Goal: Task Accomplishment & Management: Manage account settings

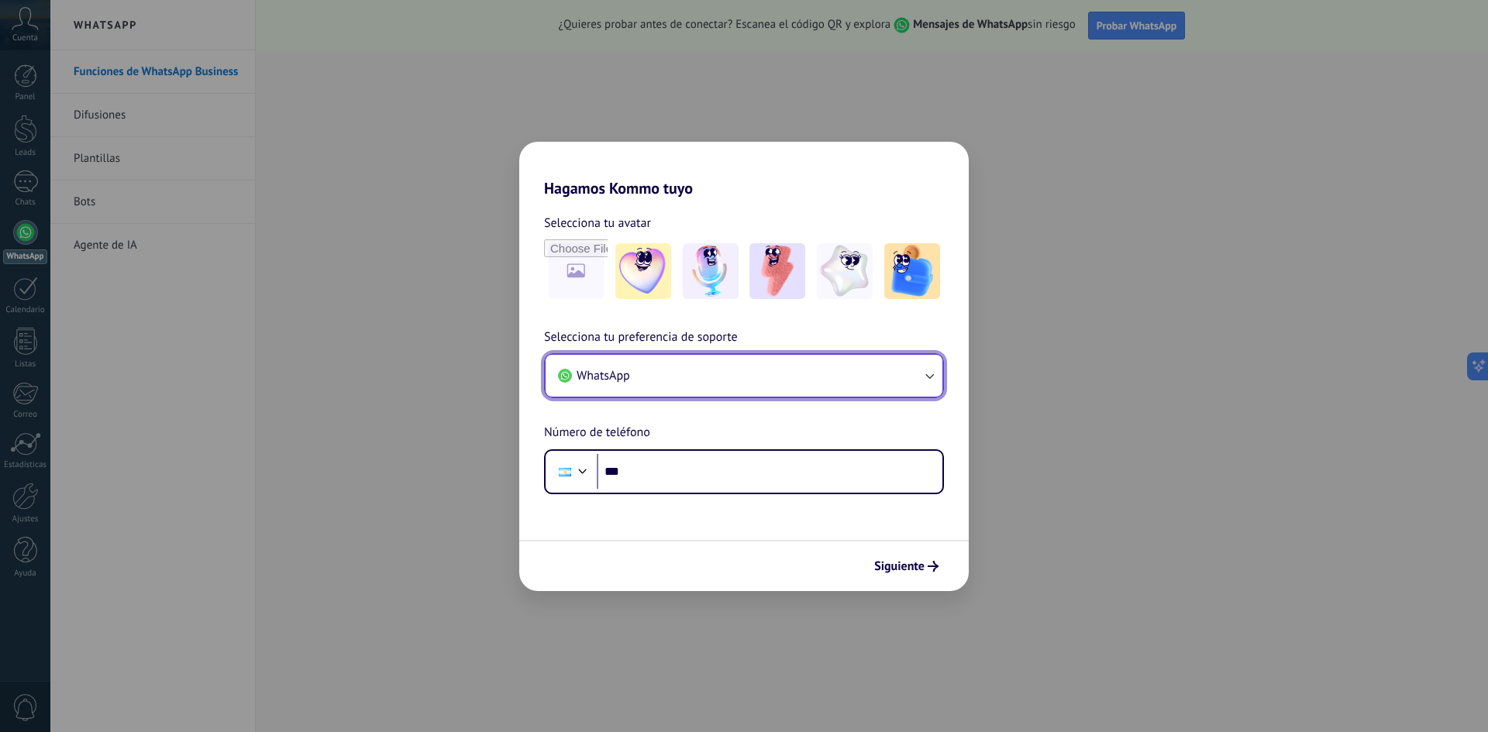
click at [907, 374] on button "WhatsApp" at bounding box center [743, 376] width 397 height 42
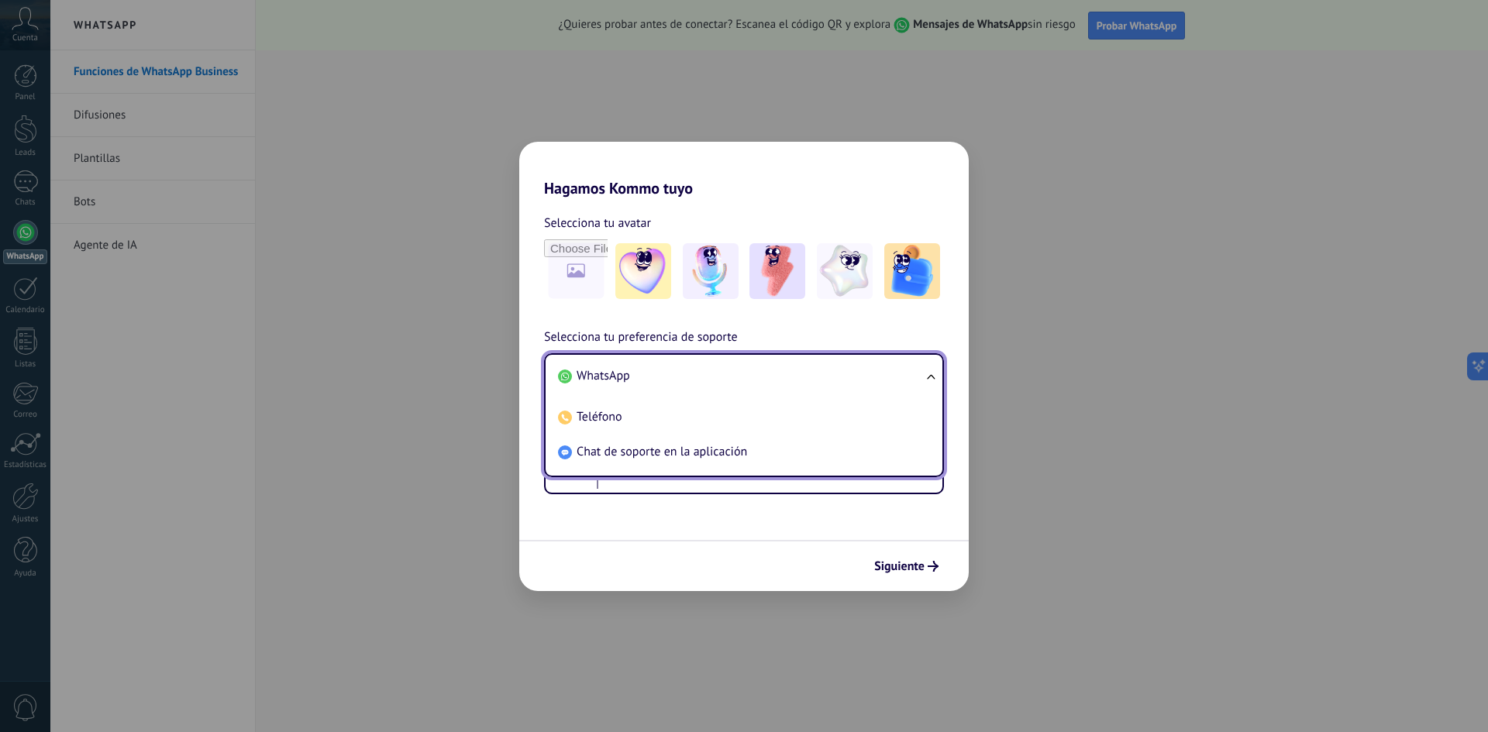
click at [907, 374] on li "WhatsApp" at bounding box center [741, 376] width 378 height 35
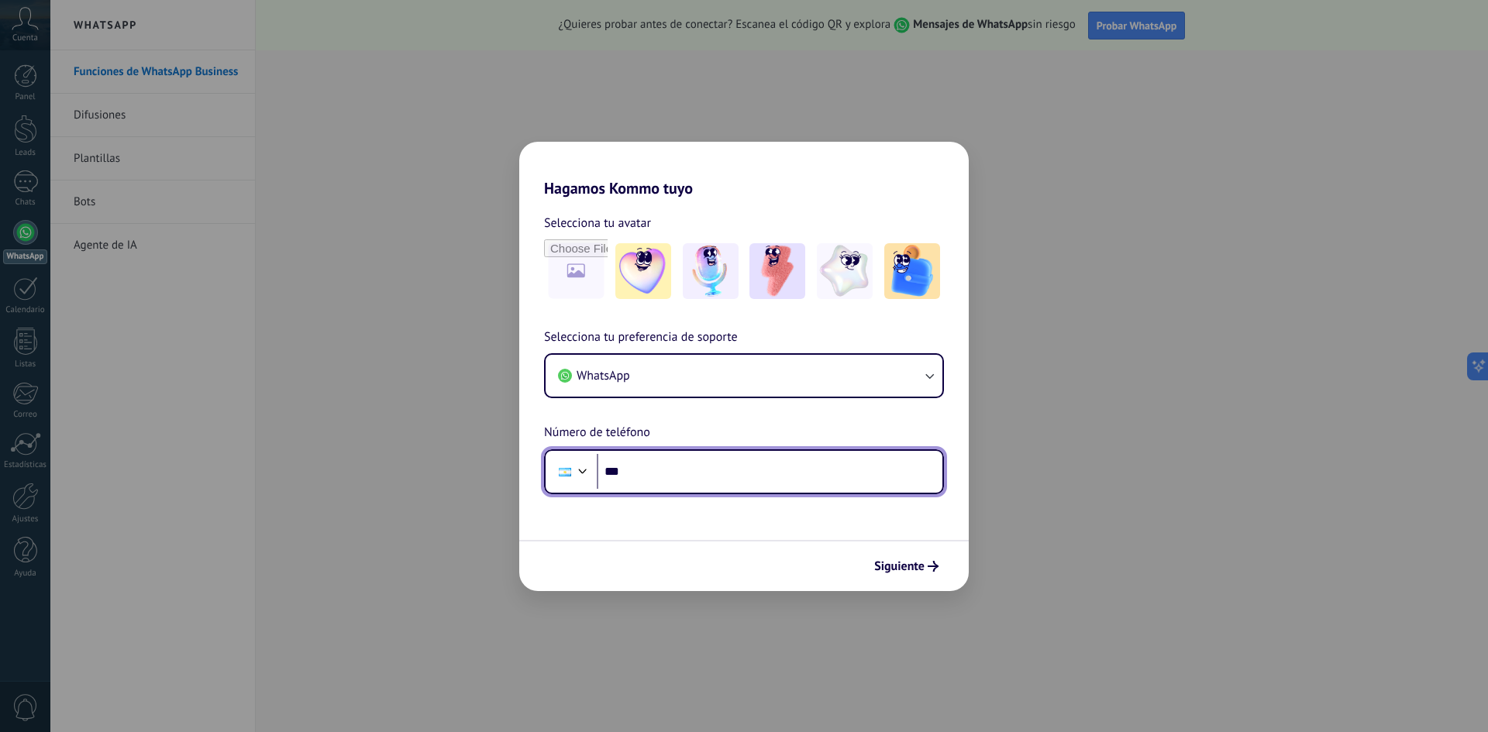
click at [771, 482] on input "***" at bounding box center [770, 472] width 346 height 36
type input "**********"
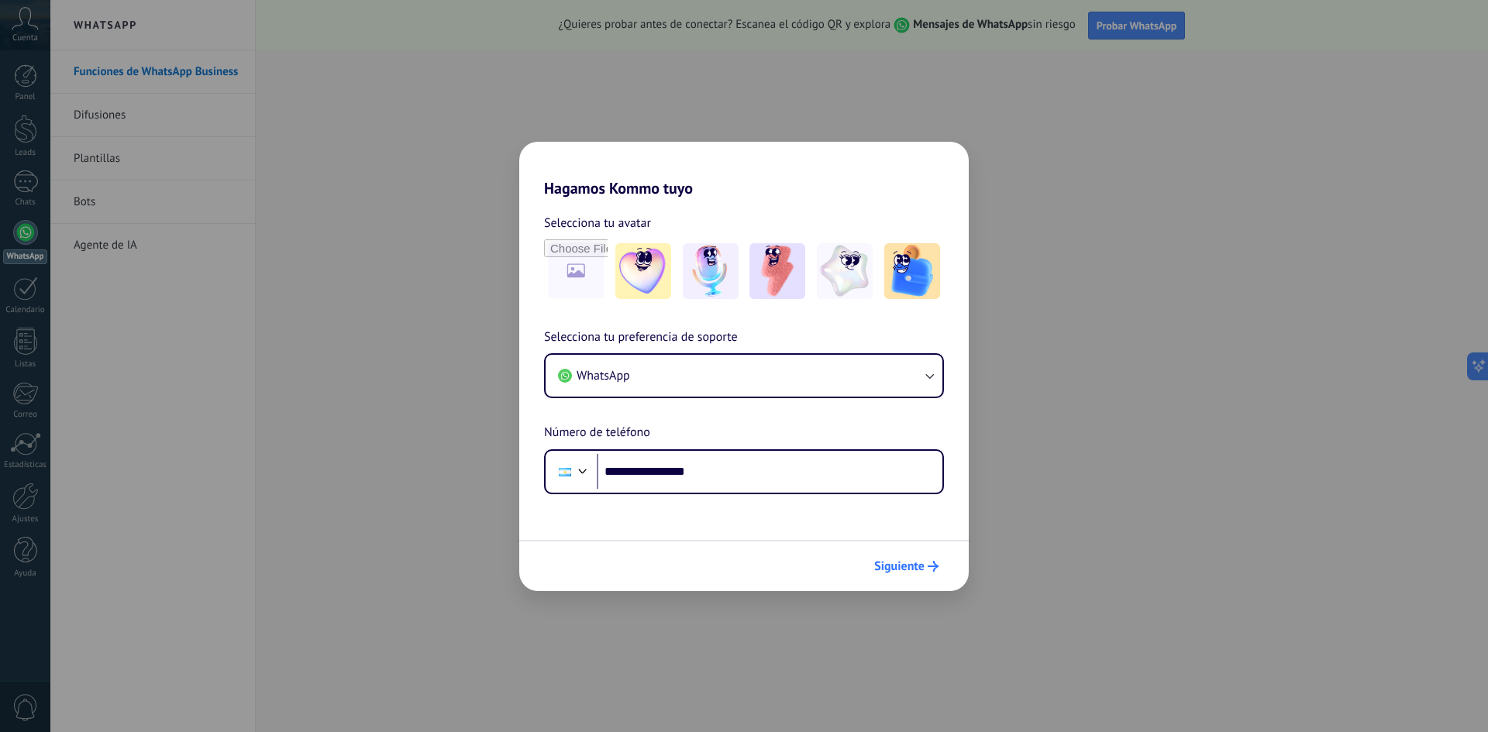
click at [881, 572] on span "Siguiente" at bounding box center [899, 566] width 50 height 11
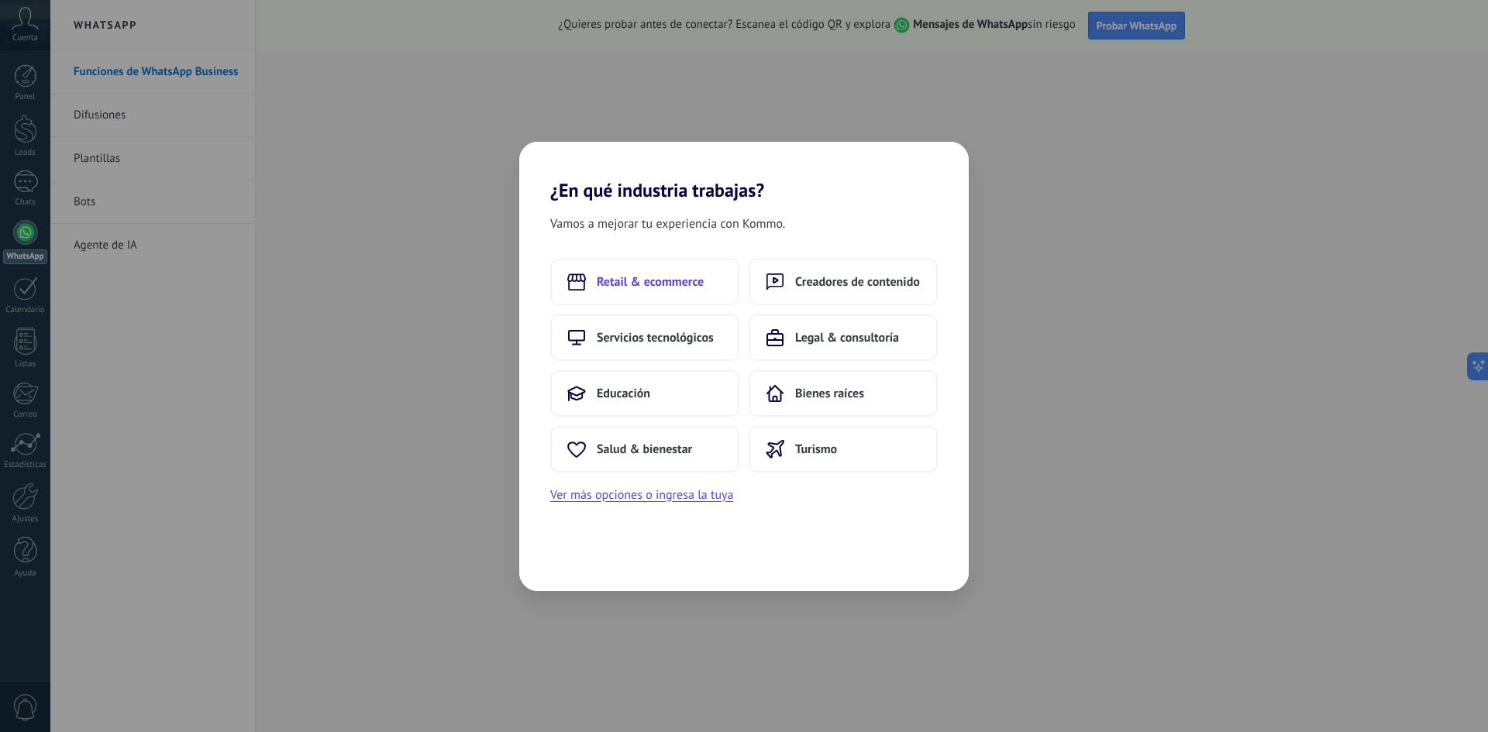
click at [686, 291] on button "Retail & ecommerce" at bounding box center [644, 282] width 189 height 46
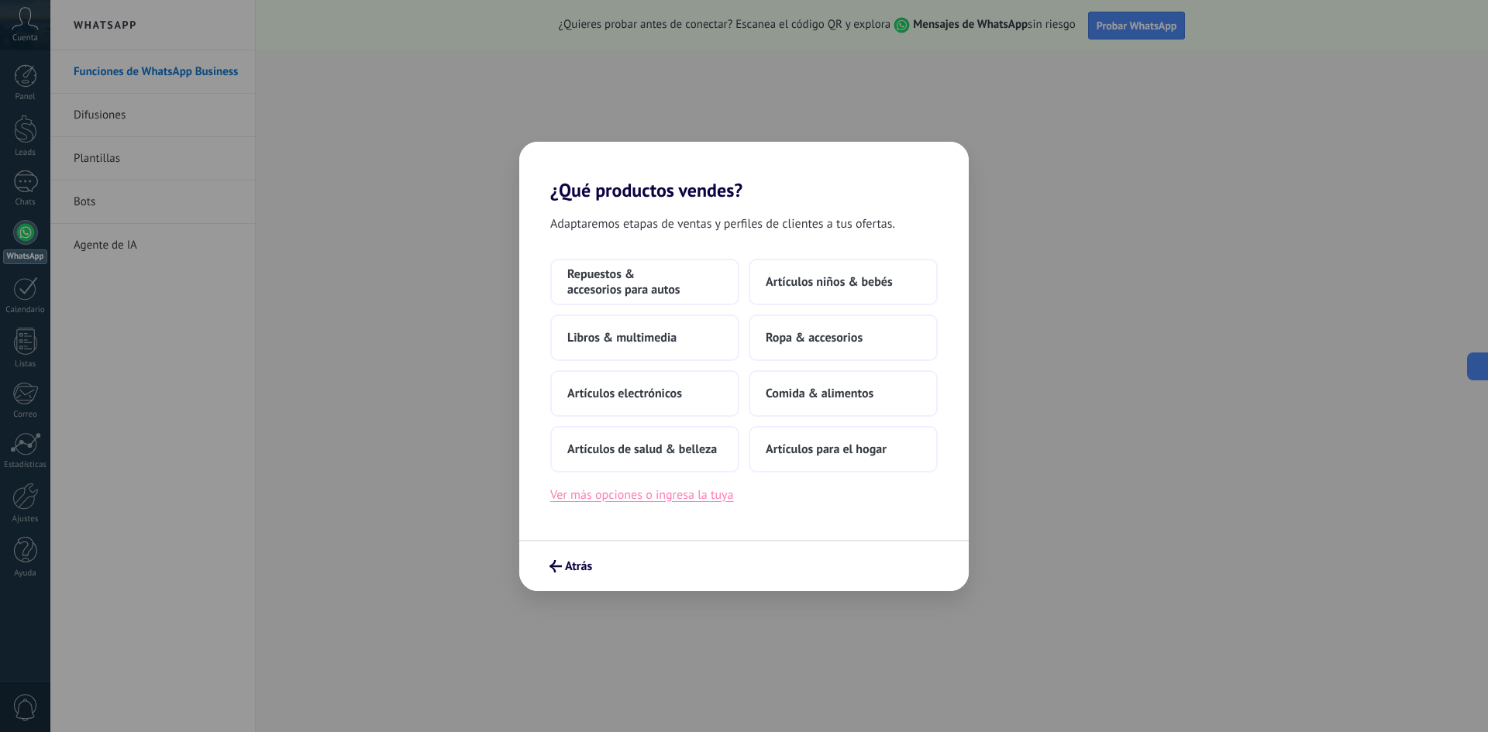
click at [605, 499] on button "Ver más opciones o ingresa la tuya" at bounding box center [641, 495] width 183 height 20
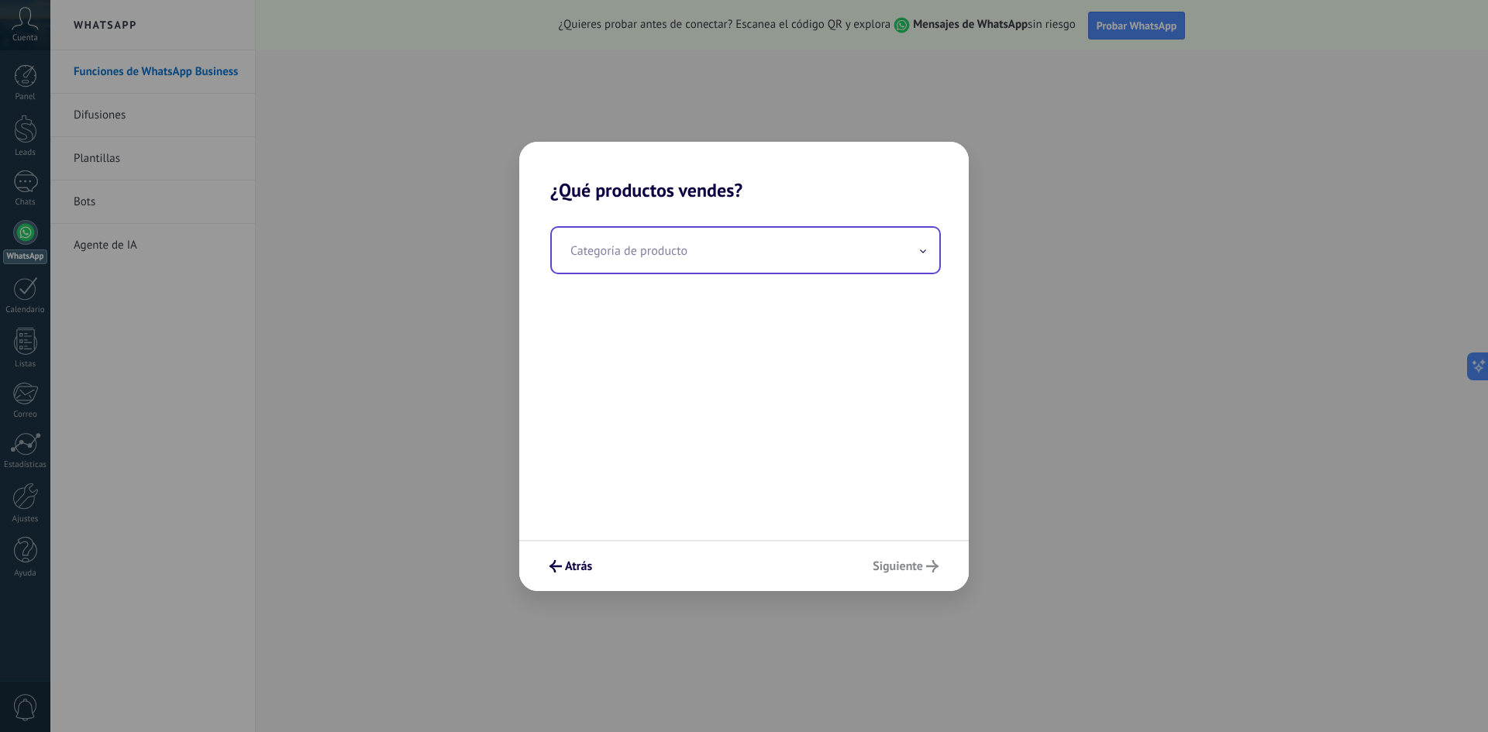
click at [673, 255] on input "text" at bounding box center [745, 250] width 387 height 45
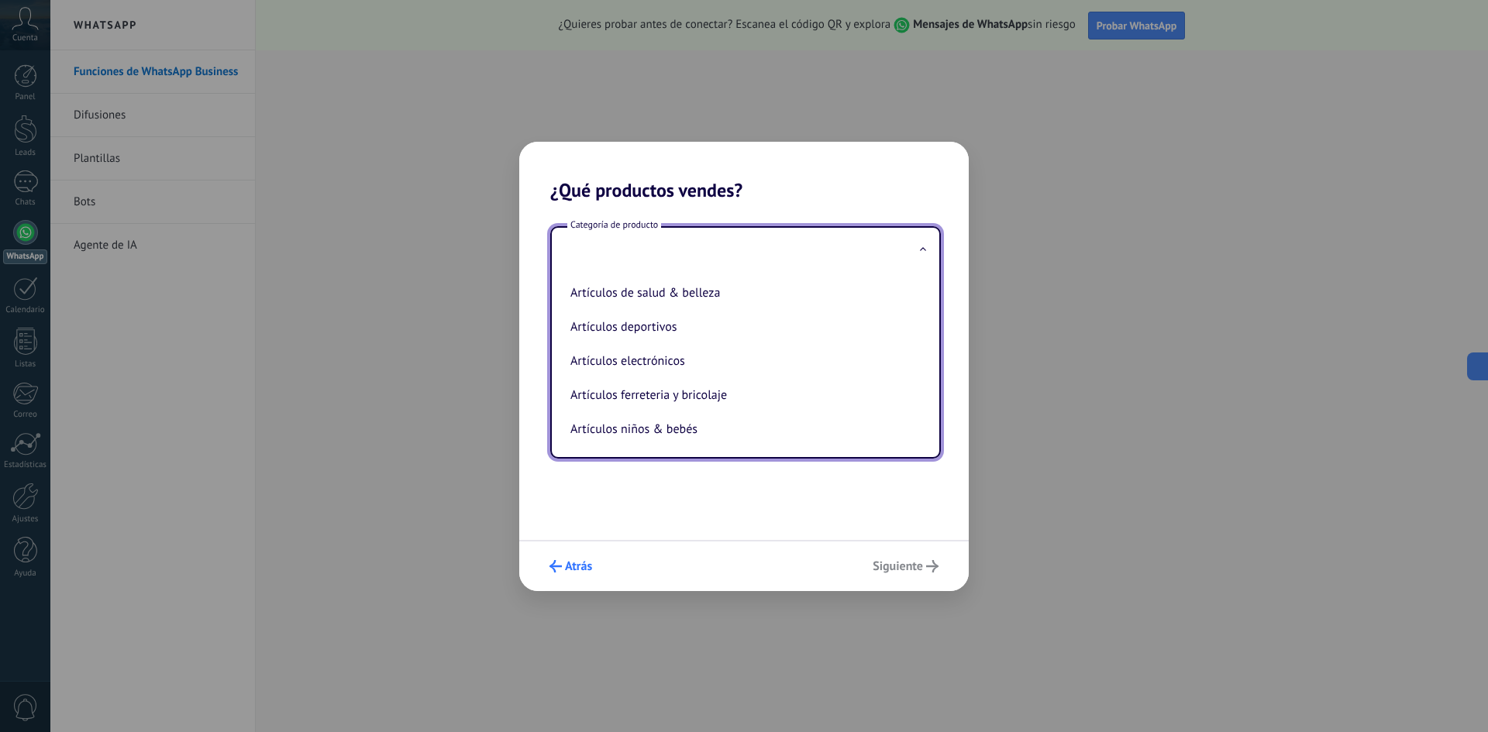
click at [552, 560] on span "submit" at bounding box center [555, 566] width 12 height 12
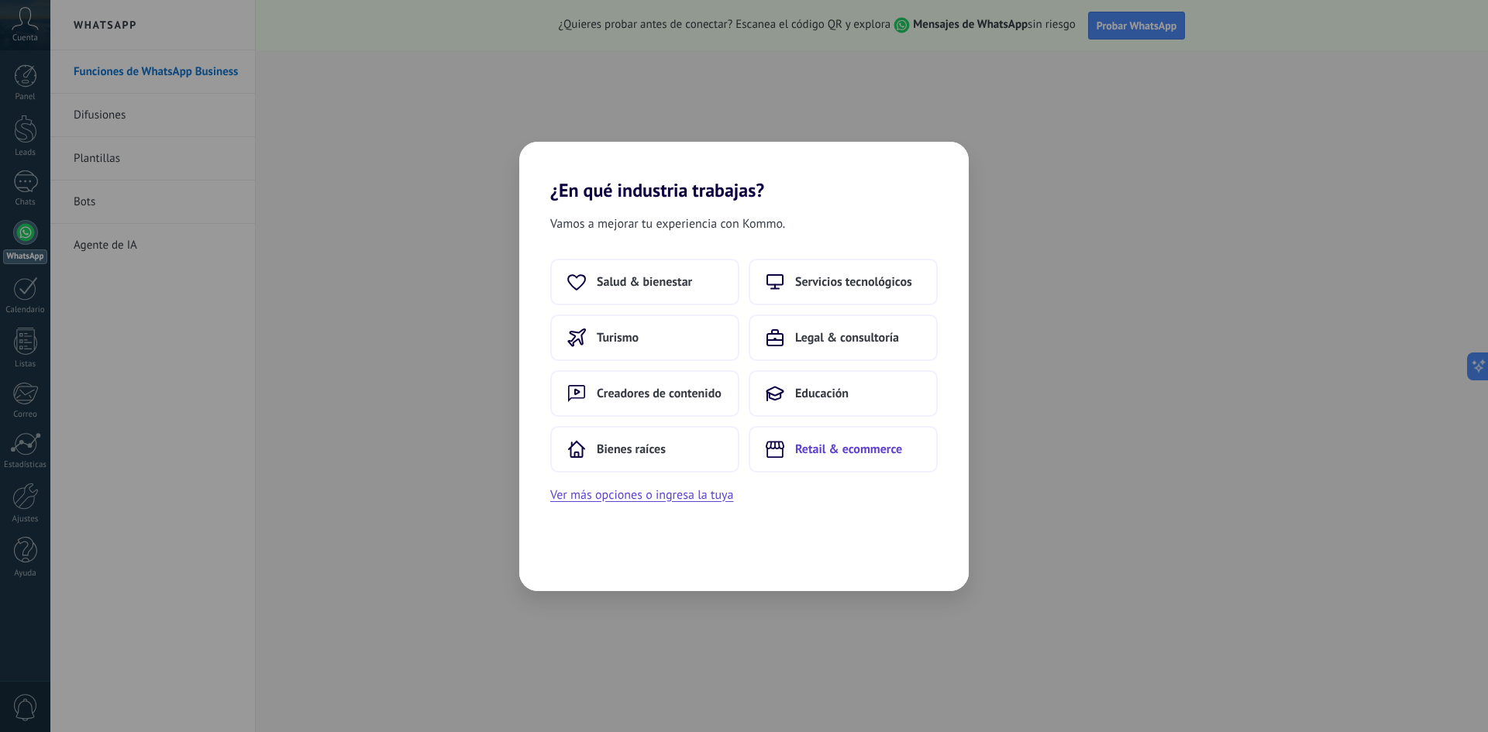
click at [842, 463] on button "Retail & ecommerce" at bounding box center [843, 449] width 189 height 46
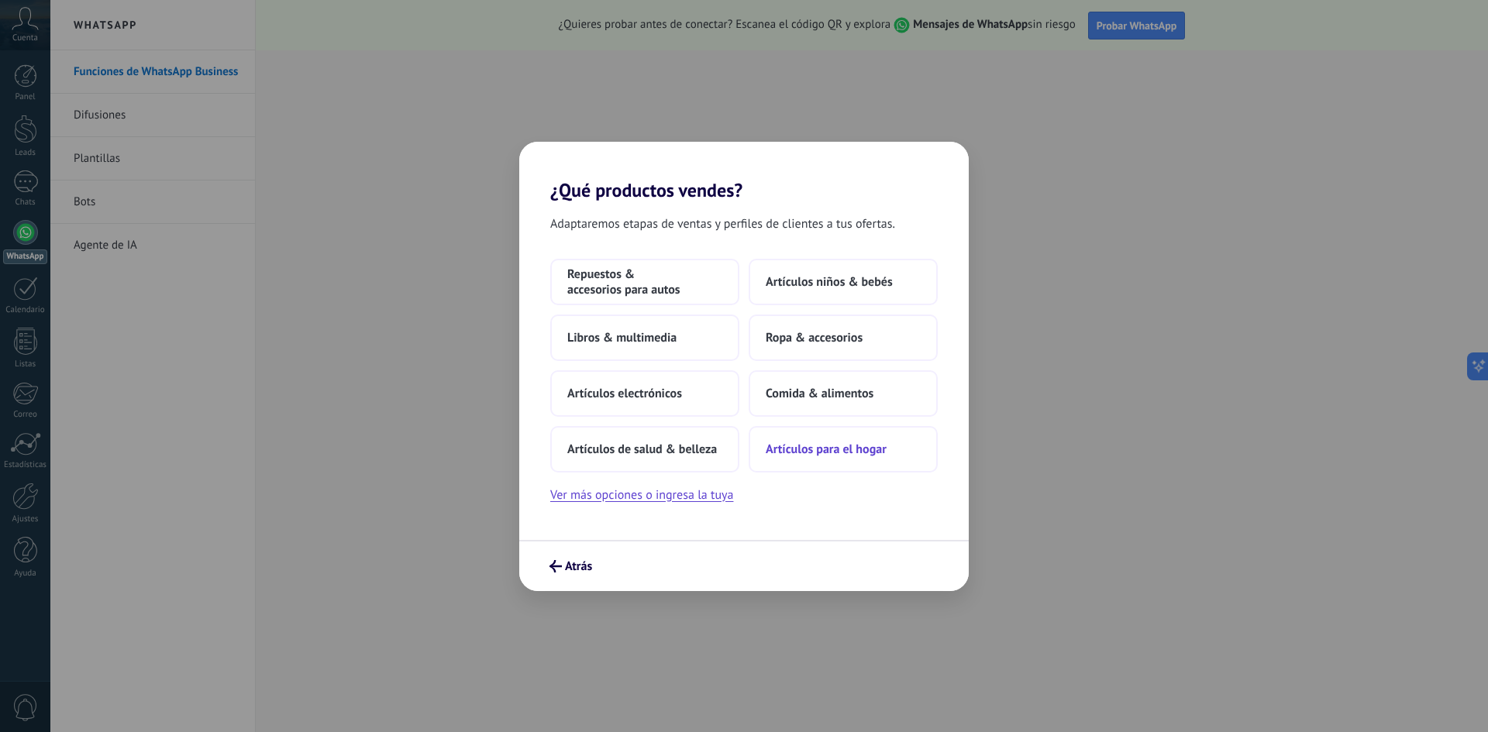
click at [845, 456] on span "Artículos para el hogar" at bounding box center [826, 449] width 121 height 15
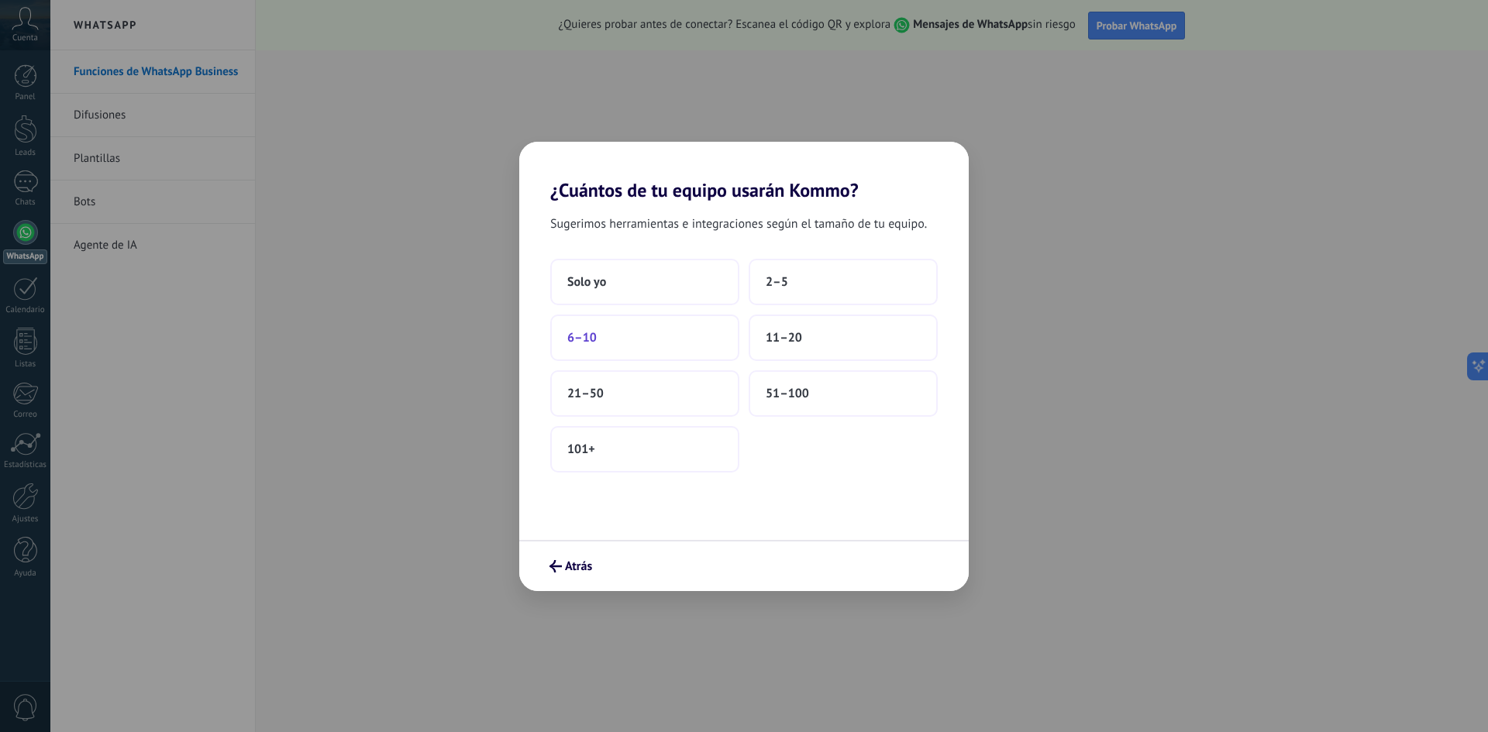
click at [711, 342] on button "6–10" at bounding box center [644, 338] width 189 height 46
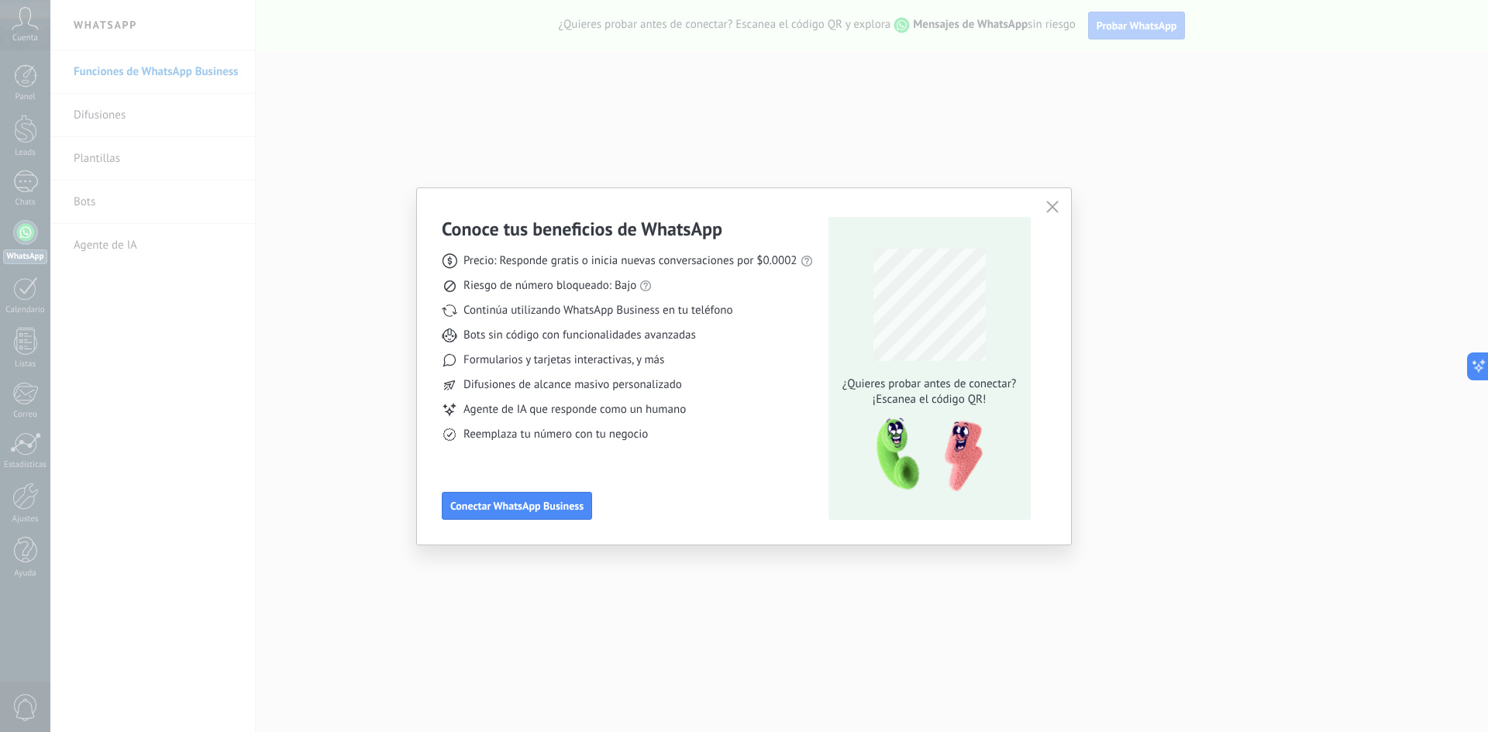
click at [940, 380] on span "¿Quieres probar antes de conectar?" at bounding box center [929, 384] width 183 height 15
click at [913, 397] on span "¡Escanea el código QR!" at bounding box center [929, 399] width 183 height 15
click at [1055, 212] on icon "button" at bounding box center [1052, 207] width 12 height 12
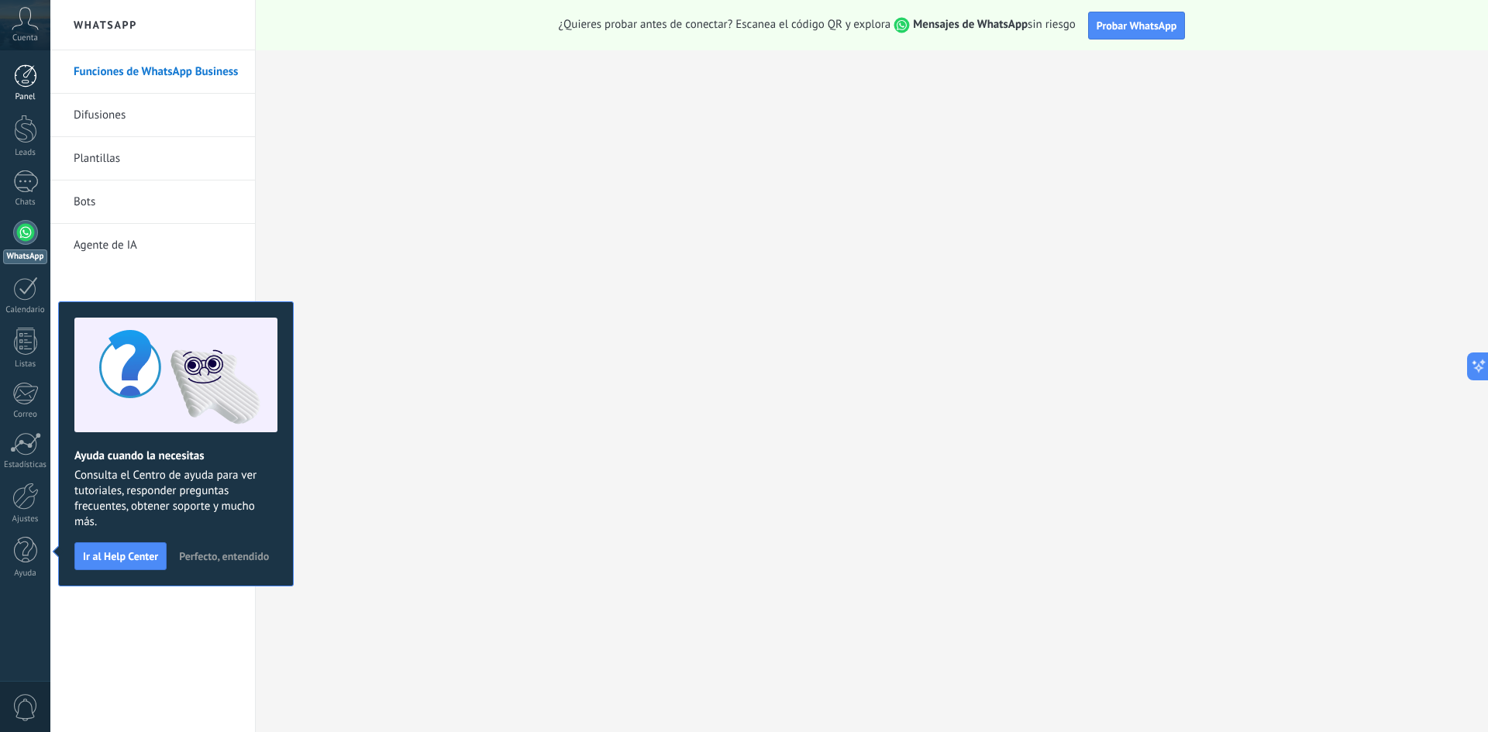
click at [26, 82] on div at bounding box center [25, 75] width 23 height 23
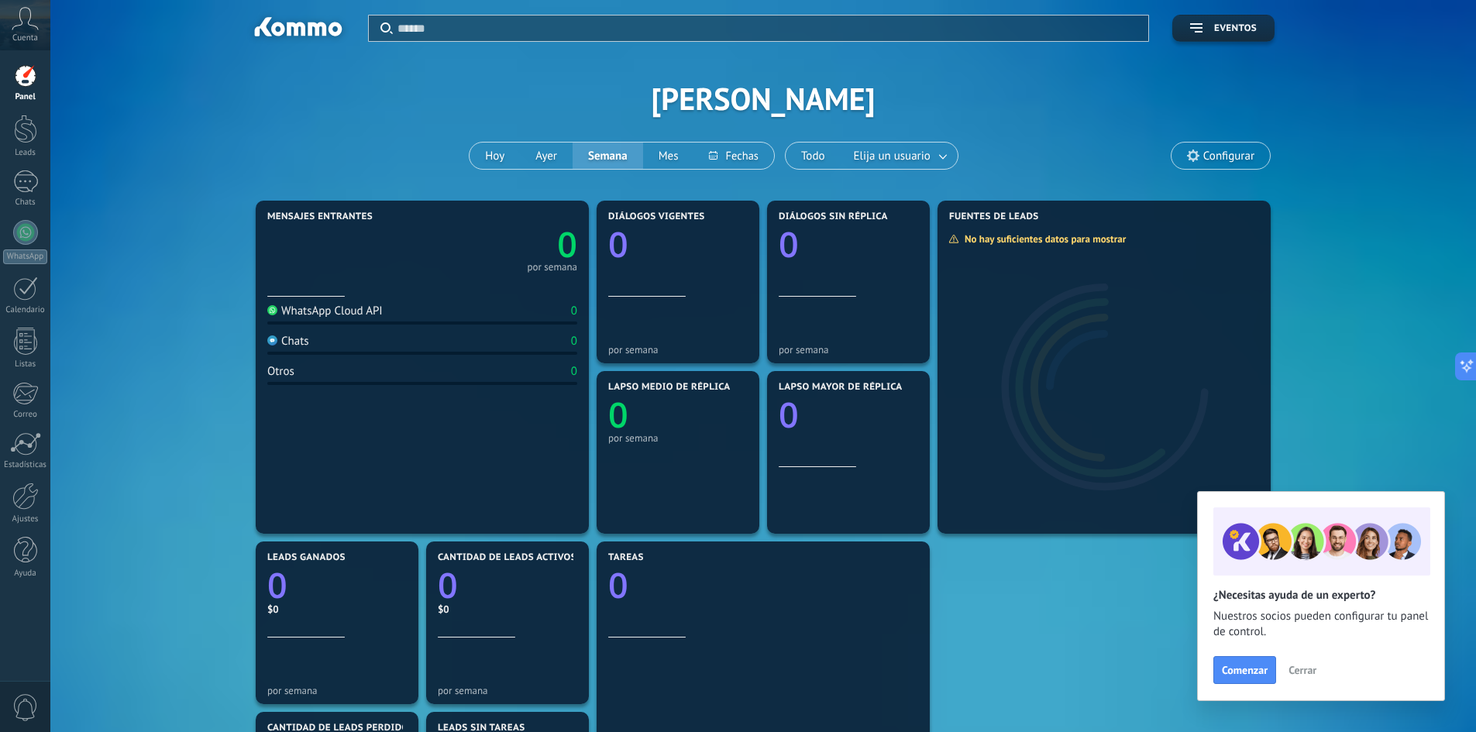
click at [1308, 669] on span "Cerrar" at bounding box center [1303, 670] width 28 height 11
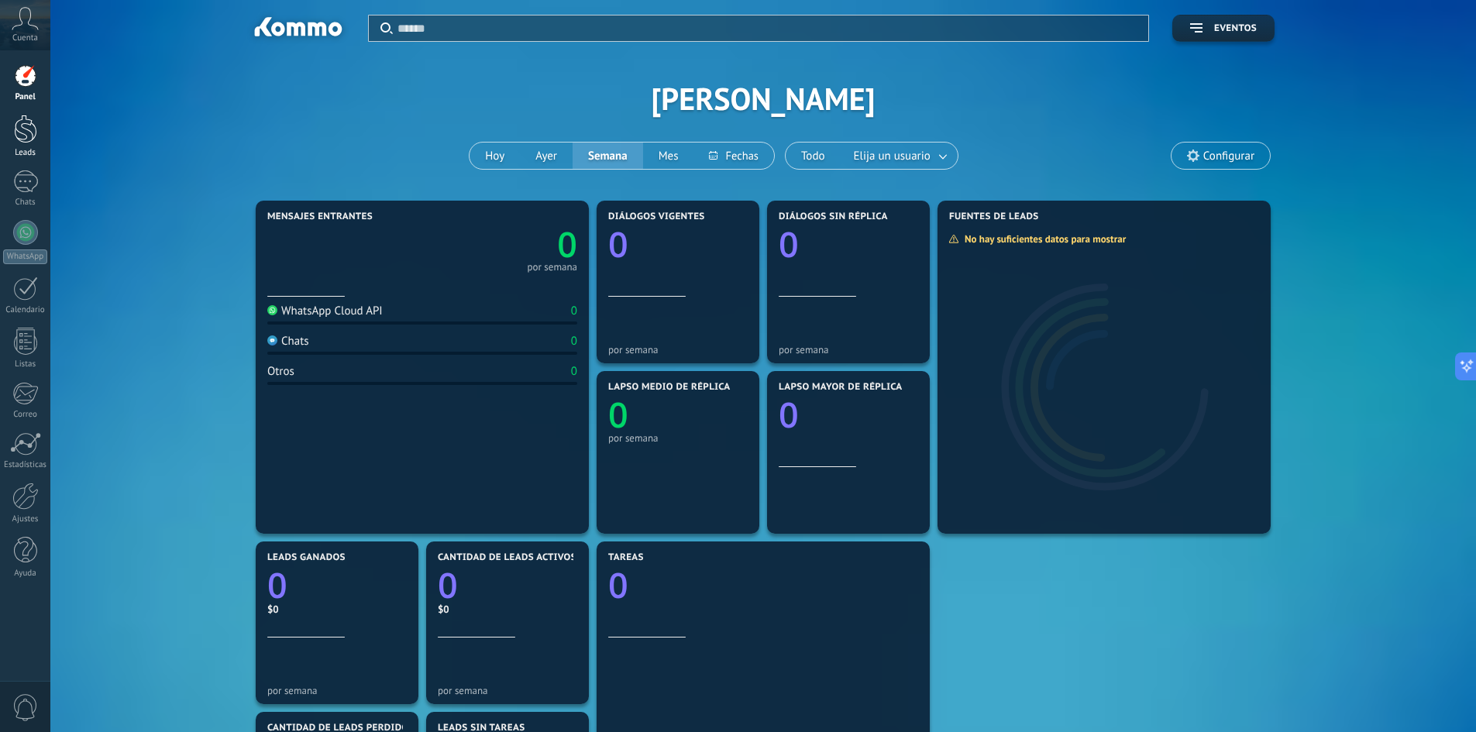
click at [29, 147] on link "Leads" at bounding box center [25, 136] width 50 height 43
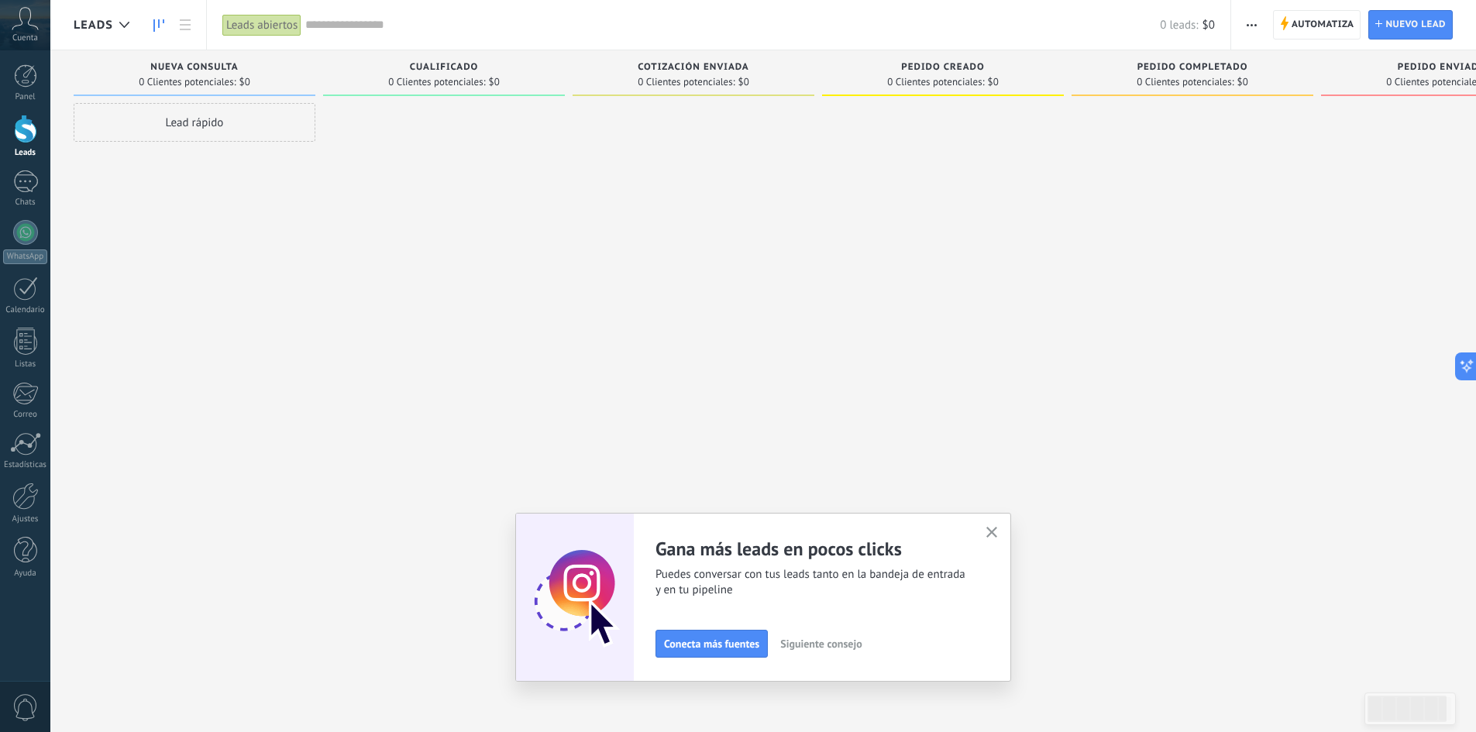
click at [998, 533] on use "button" at bounding box center [992, 533] width 12 height 12
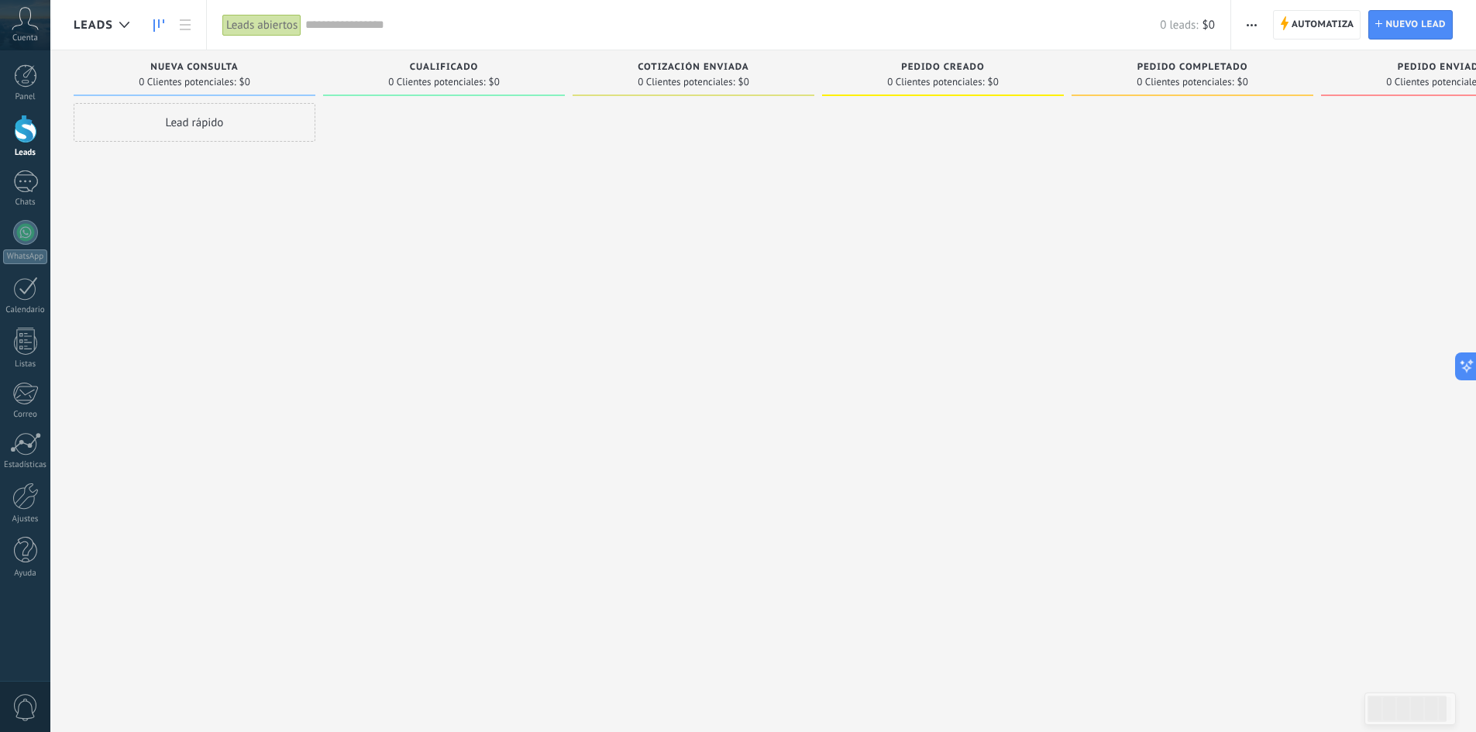
click at [477, 77] on span "0 Clientes potenciales:" at bounding box center [436, 81] width 97 height 9
click at [658, 81] on span "0 Clientes potenciales:" at bounding box center [686, 81] width 97 height 9
click at [937, 78] on span "0 Clientes potenciales:" at bounding box center [935, 81] width 97 height 9
click at [25, 182] on div at bounding box center [25, 181] width 25 height 22
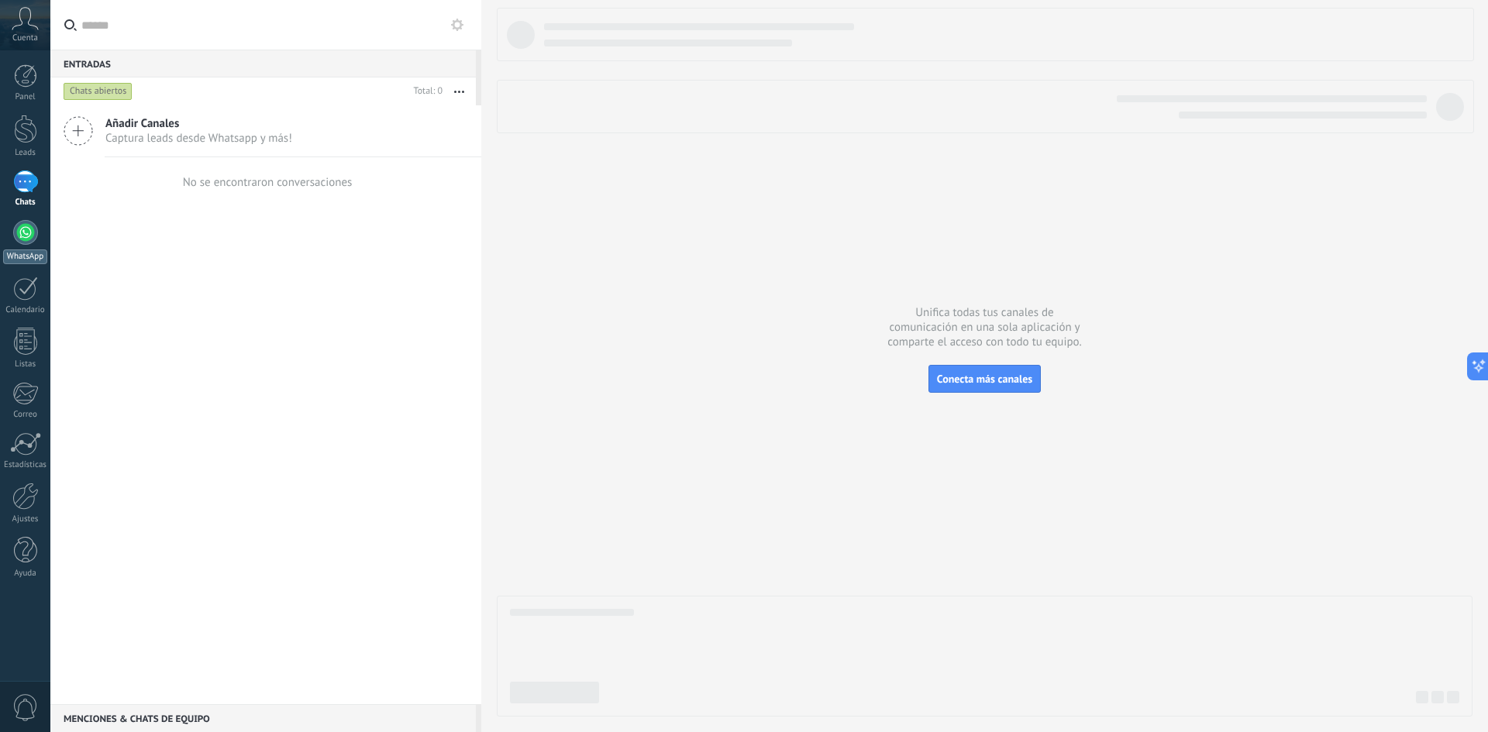
click at [27, 223] on div at bounding box center [25, 232] width 25 height 25
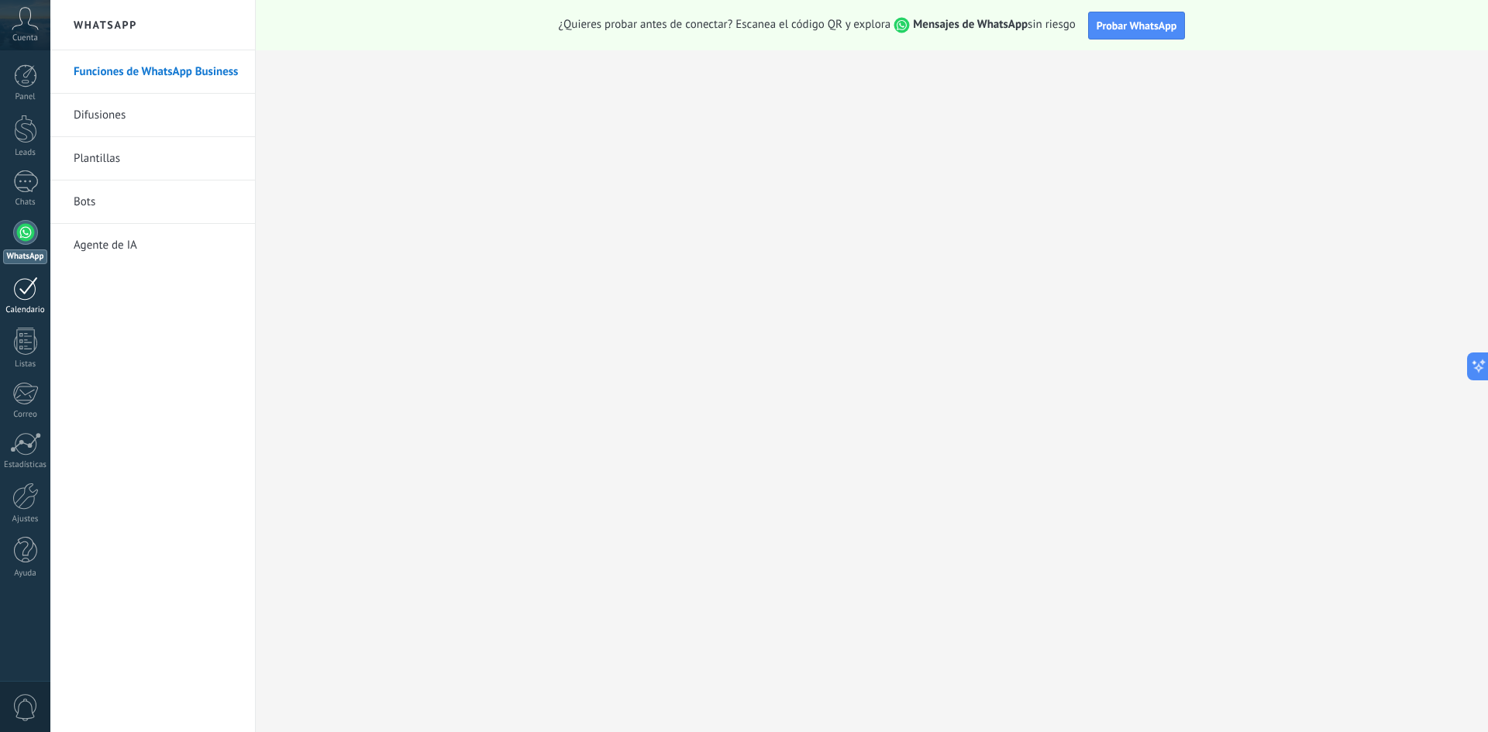
click at [15, 299] on div at bounding box center [25, 289] width 25 height 24
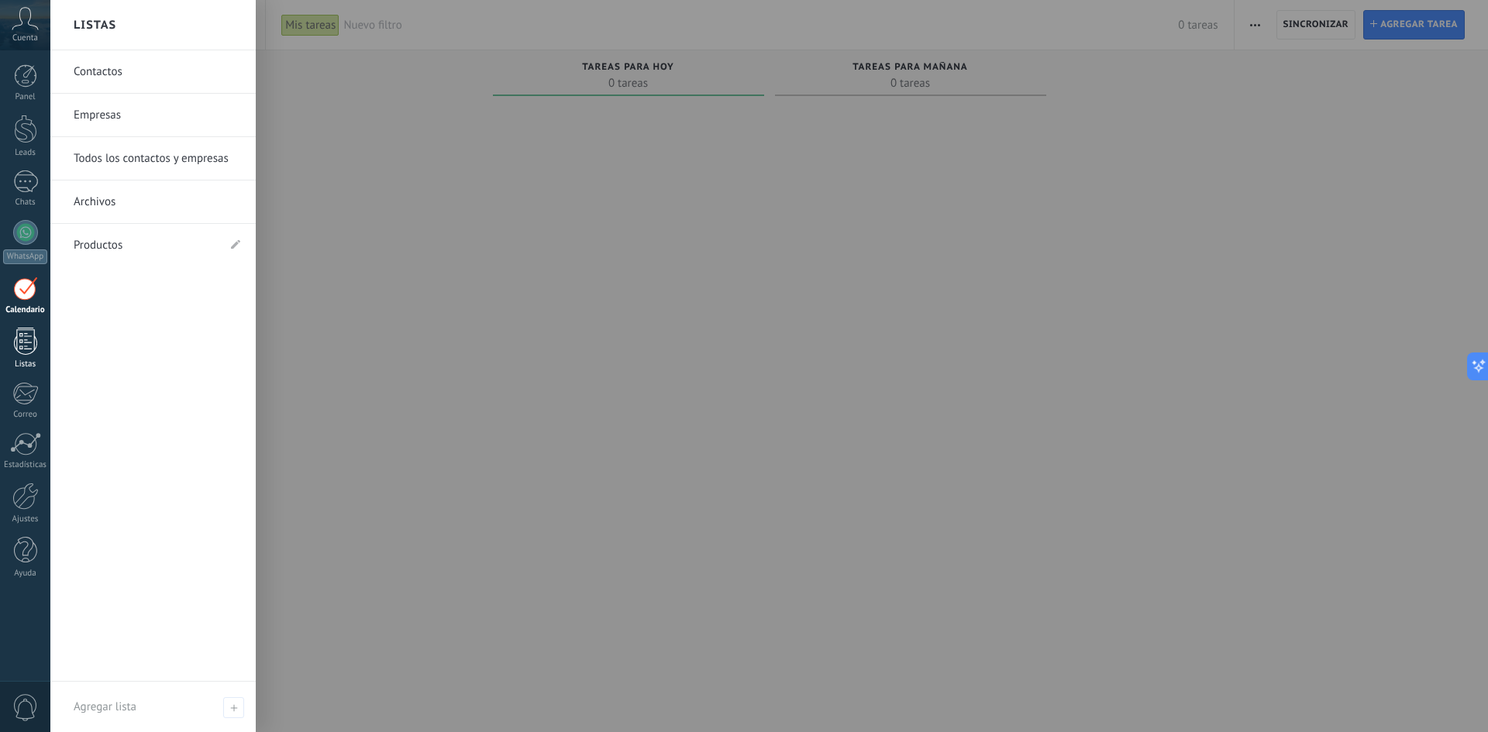
click at [30, 339] on div at bounding box center [25, 341] width 23 height 27
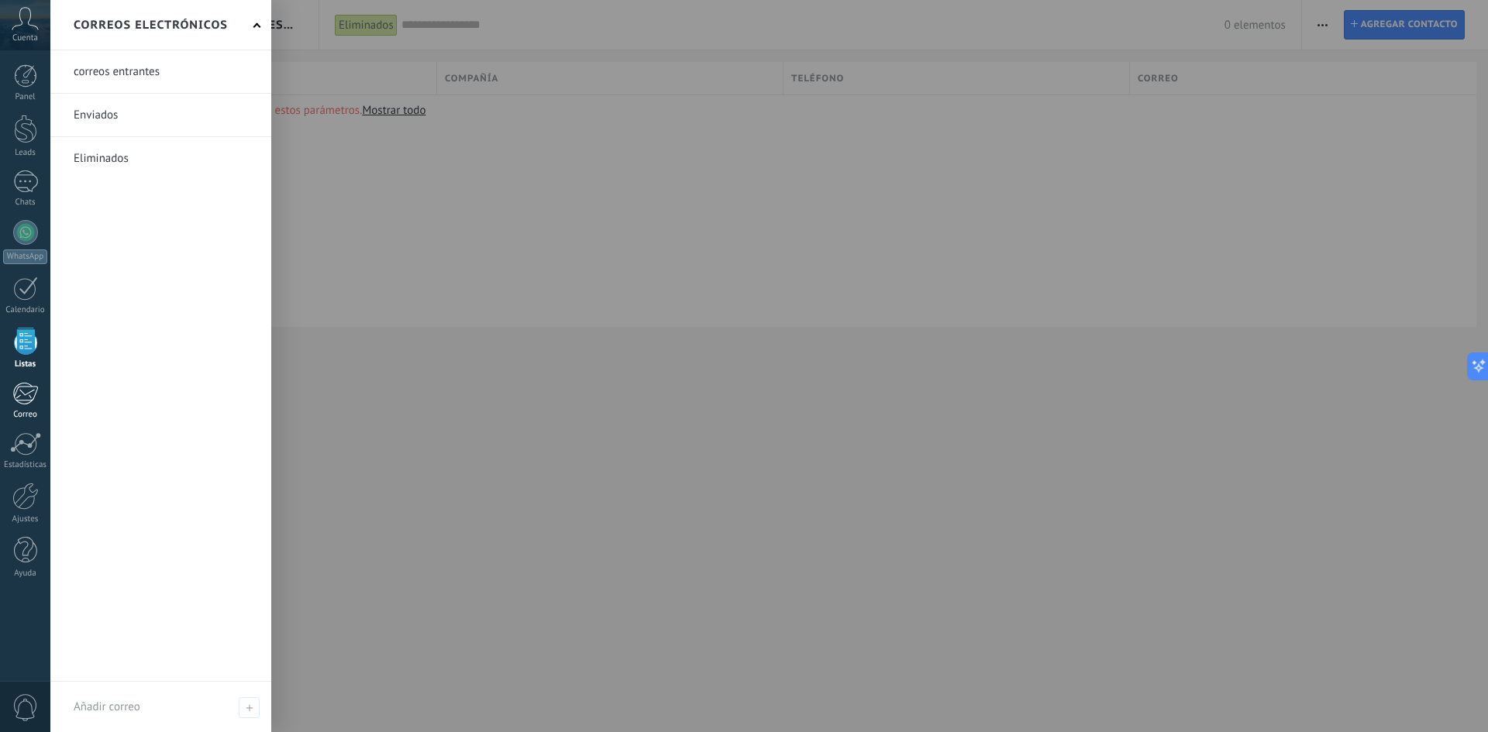
click at [19, 397] on div at bounding box center [25, 393] width 26 height 23
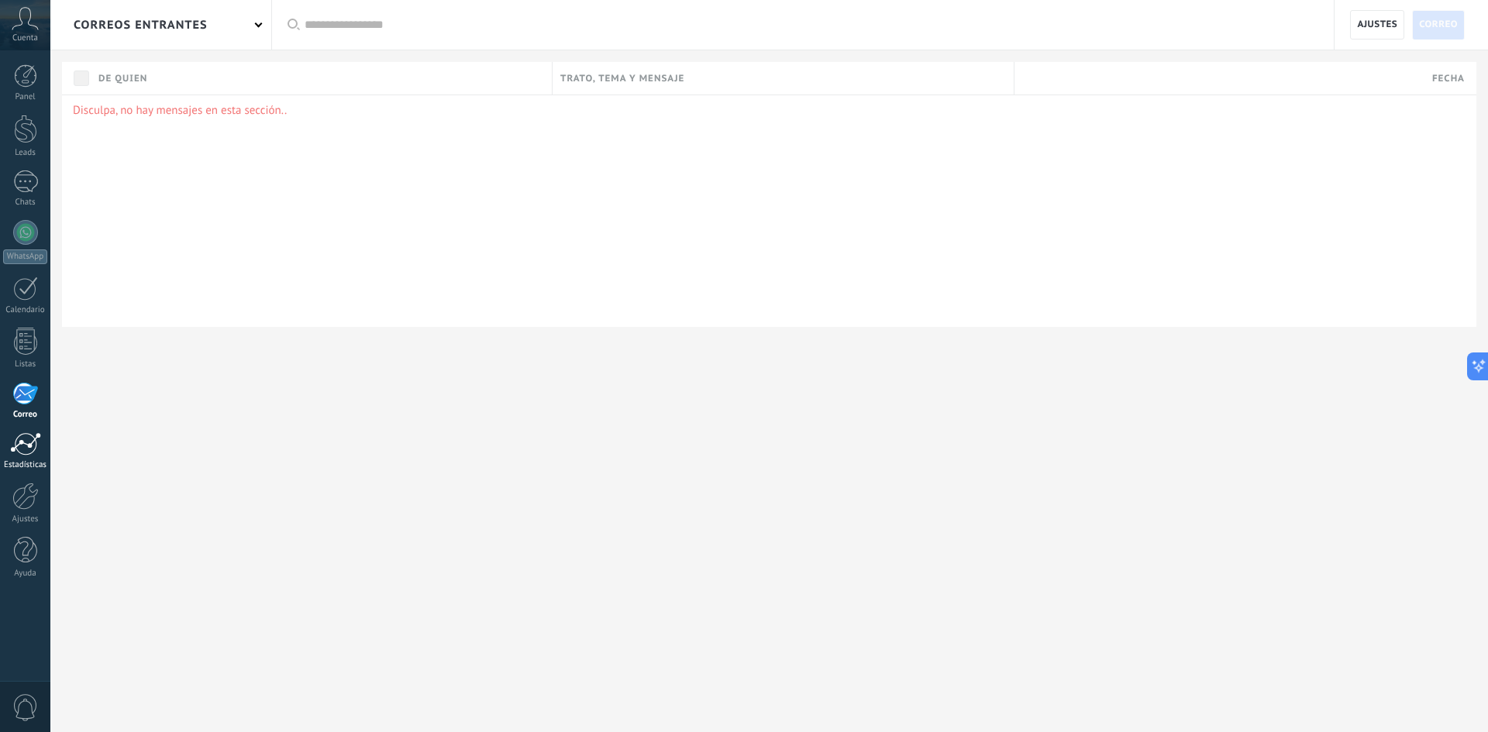
click at [31, 441] on div at bounding box center [25, 443] width 31 height 23
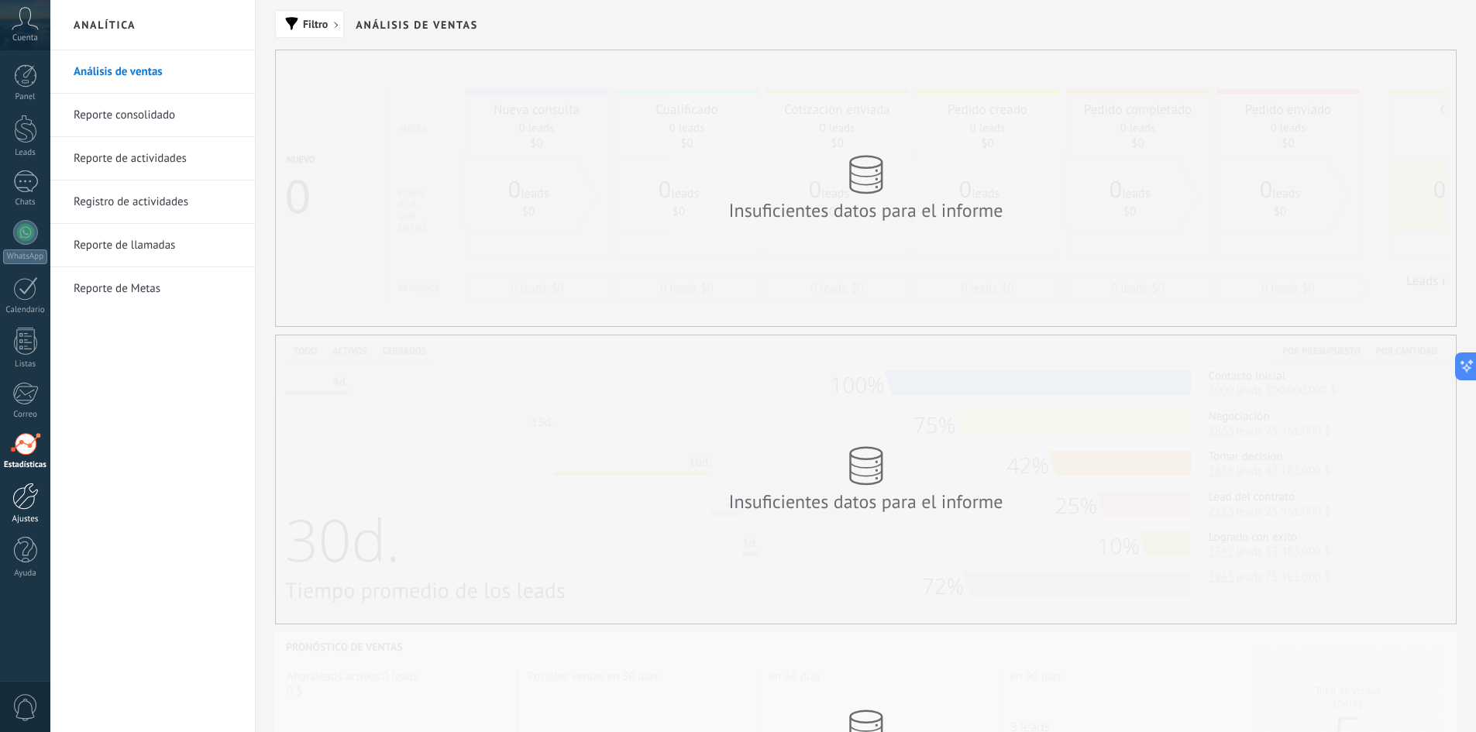
click at [26, 501] on div at bounding box center [25, 496] width 26 height 27
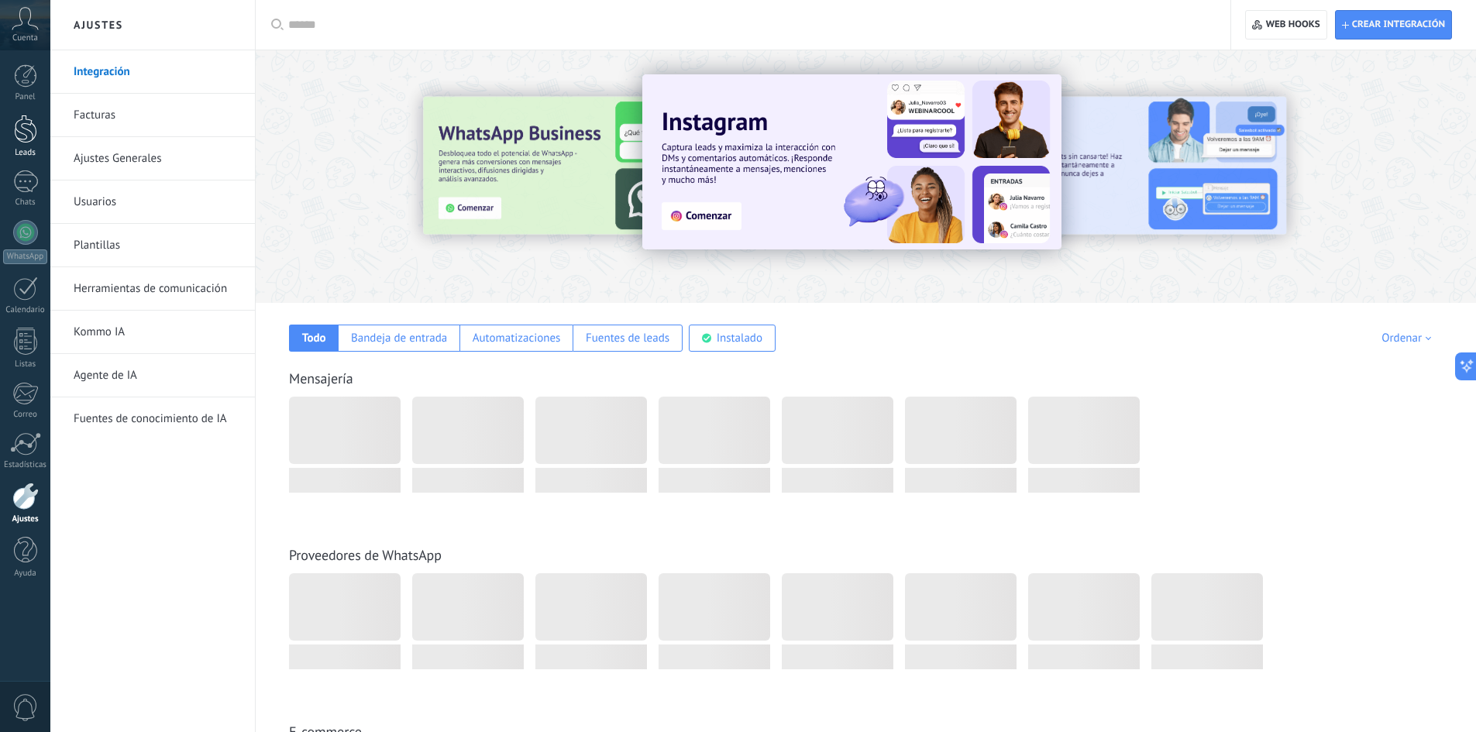
click at [14, 119] on div at bounding box center [25, 129] width 23 height 29
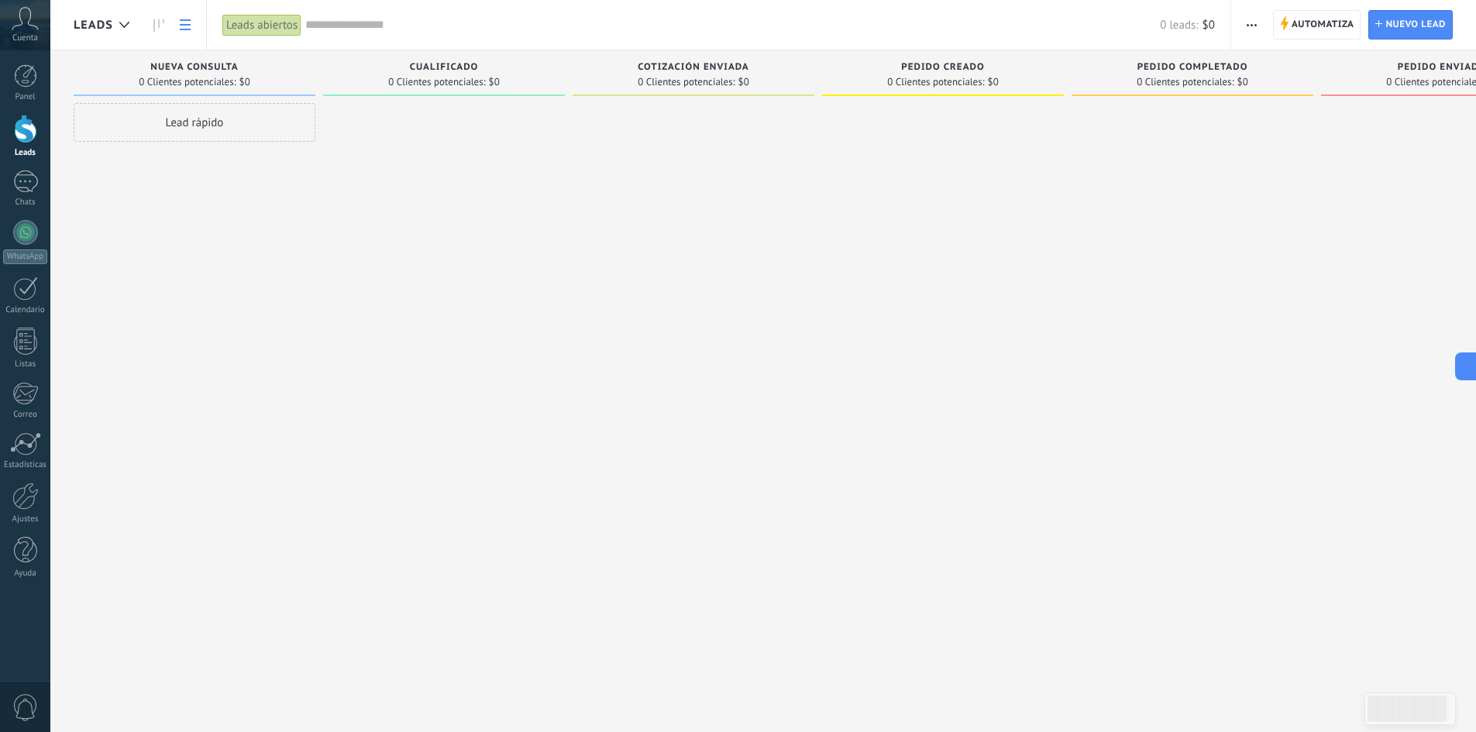
click at [185, 31] on link at bounding box center [185, 25] width 26 height 30
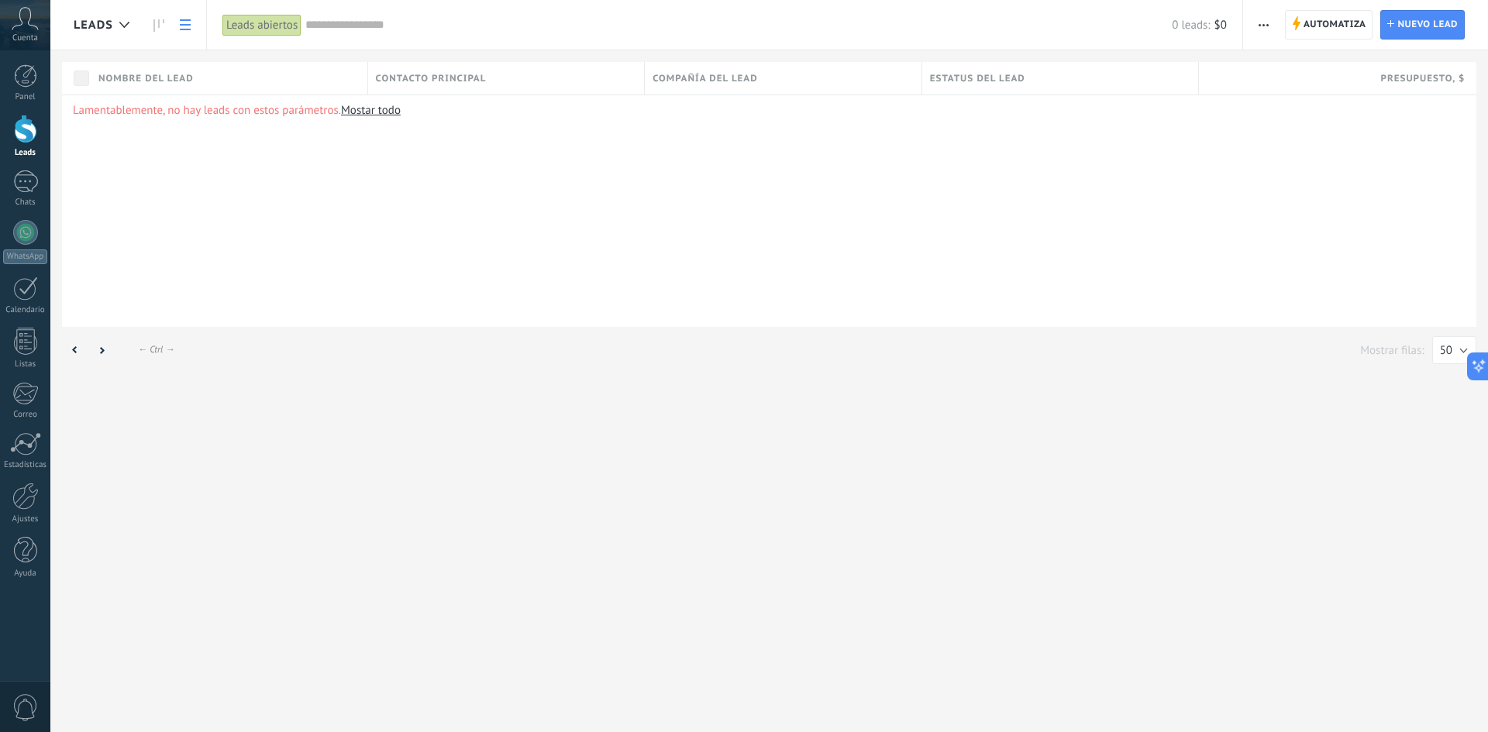
click at [185, 31] on link at bounding box center [185, 25] width 26 height 30
click at [319, 29] on input "text" at bounding box center [738, 25] width 866 height 16
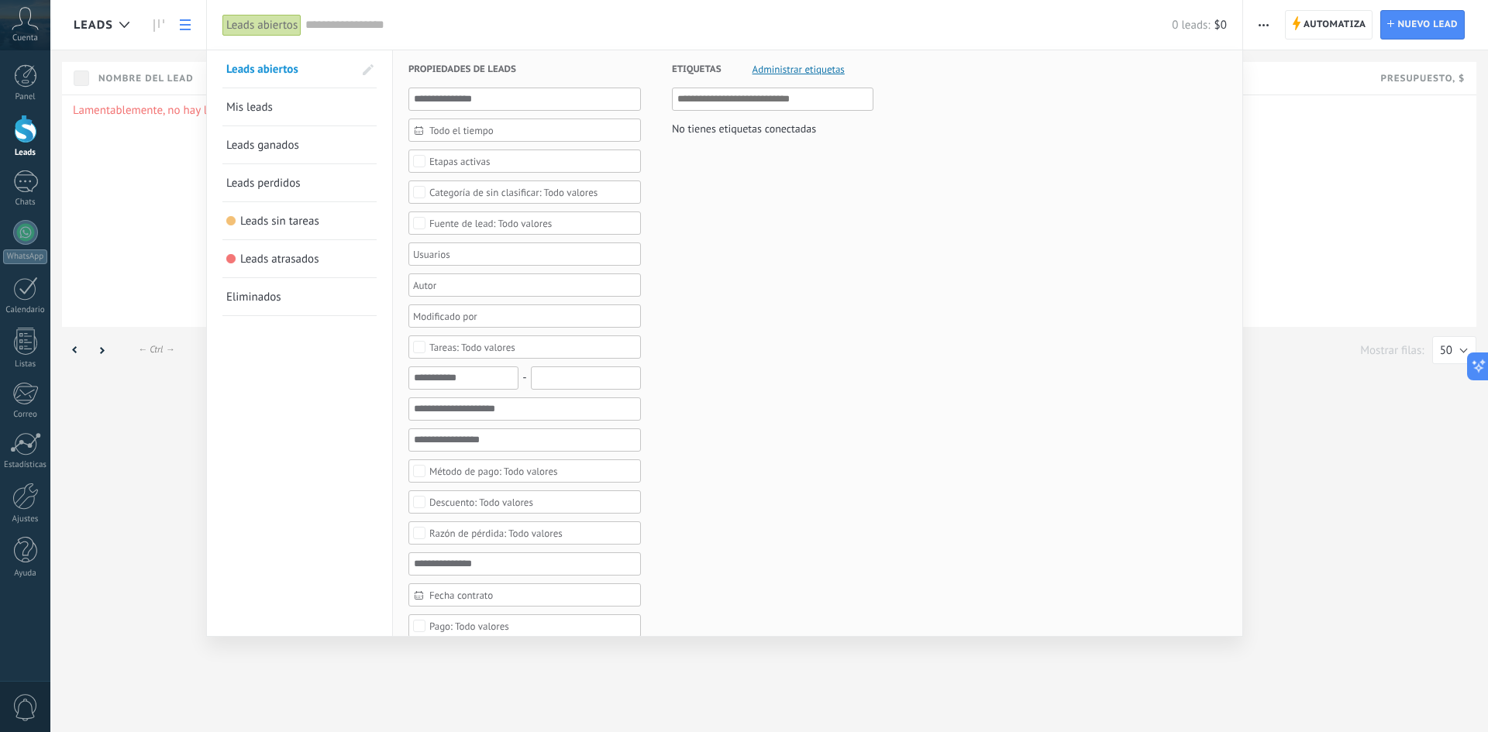
click at [1317, 35] on div at bounding box center [744, 366] width 1488 height 732
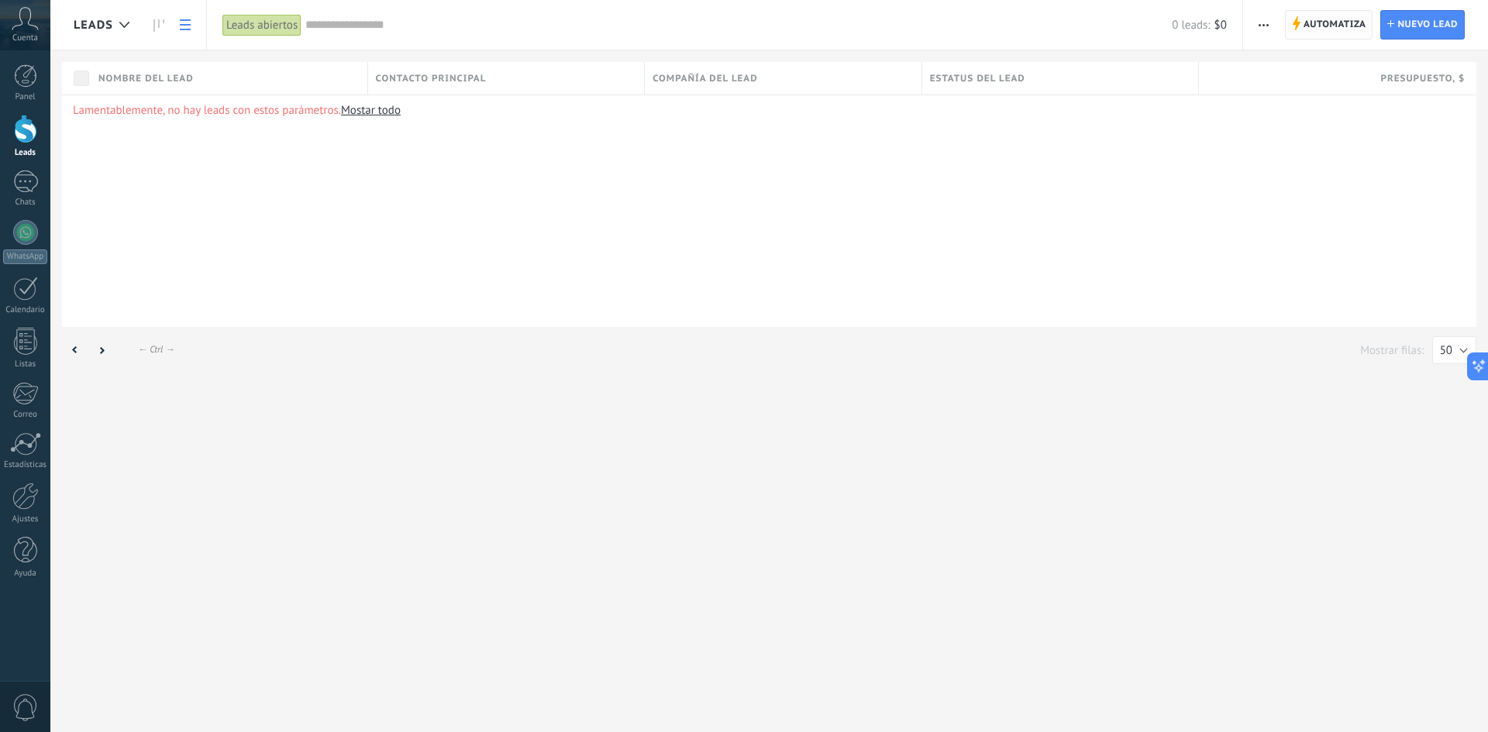
click at [1315, 21] on span "Automatiza" at bounding box center [1334, 25] width 63 height 28
click at [1314, 19] on body ".abccls-1,.abccls-2{fill-rule:evenodd}.abccls-2{fill:#fff} .abfcls-1{fill:none}…" at bounding box center [744, 366] width 1488 height 732
